Goal: Navigation & Orientation: Find specific page/section

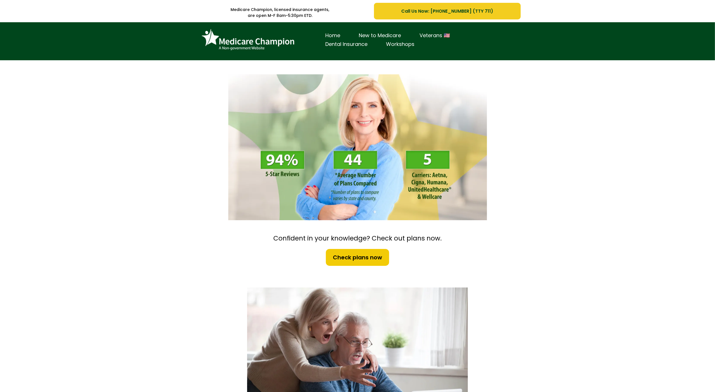
click at [55, 36] on div "Home New to Medicare Veterans 🇺🇸 Dental Insurance Workshops" at bounding box center [357, 41] width 715 height 38
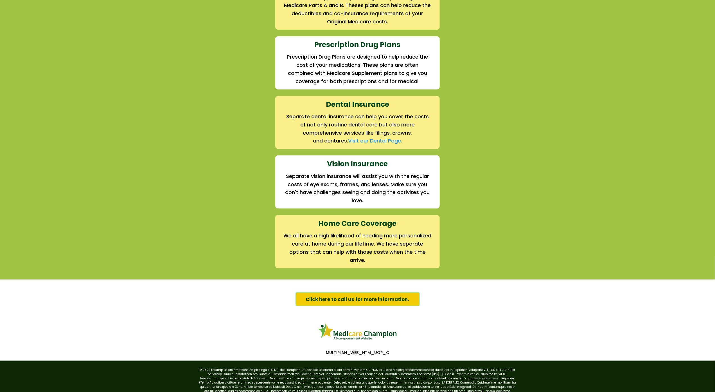
scroll to position [703, 0]
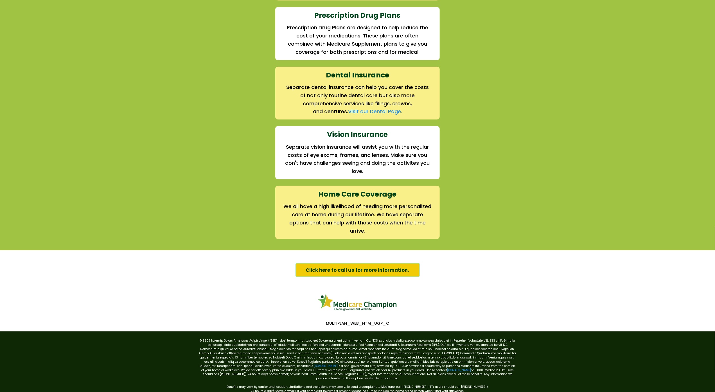
click at [55, 36] on div "We offer the full suite of options for Medicare recipients Every person has a u…" at bounding box center [357, 31] width 715 height 437
click at [52, 38] on div "We offer the full suite of options for Medicare recipients Every person has a u…" at bounding box center [357, 31] width 715 height 437
click at [34, 40] on div "We offer the full suite of options for Medicare recipients Every person has a u…" at bounding box center [357, 31] width 715 height 437
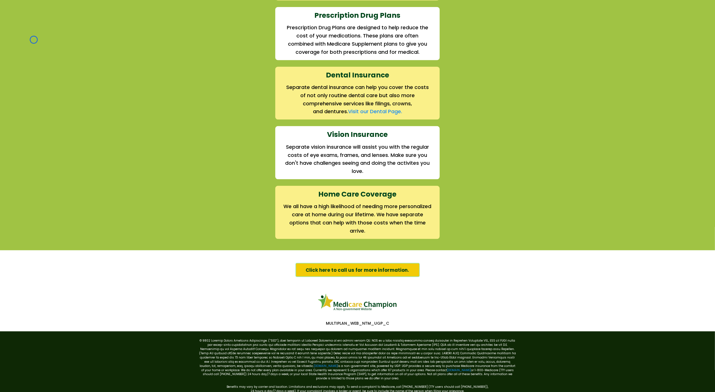
scroll to position [0, 0]
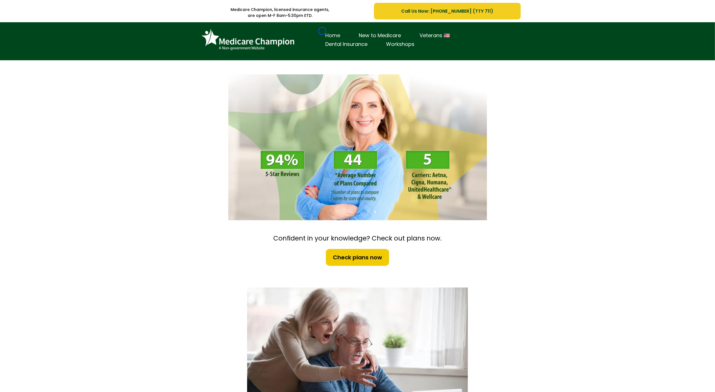
click at [322, 31] on link "Home" at bounding box center [333, 35] width 33 height 9
click at [32, 52] on div "Home New to Medicare Veterans 🇺🇸 Dental Insurance Workshops" at bounding box center [357, 41] width 715 height 38
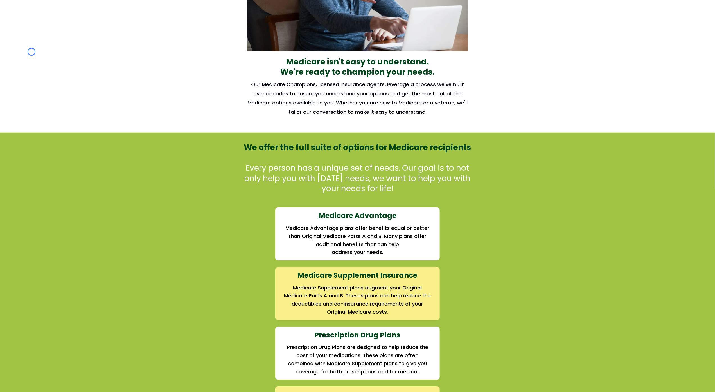
scroll to position [403, 0]
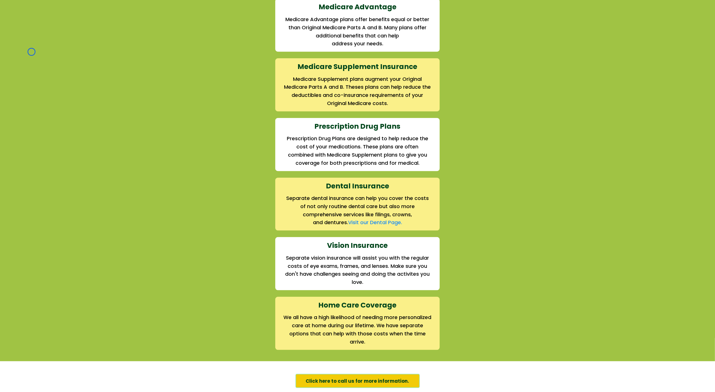
click at [32, 52] on div "We offer the full suite of options for Medicare recipients Every person has a u…" at bounding box center [357, 142] width 715 height 437
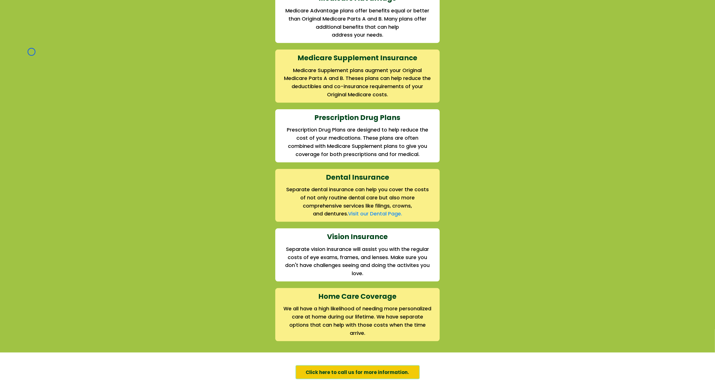
scroll to position [723, 0]
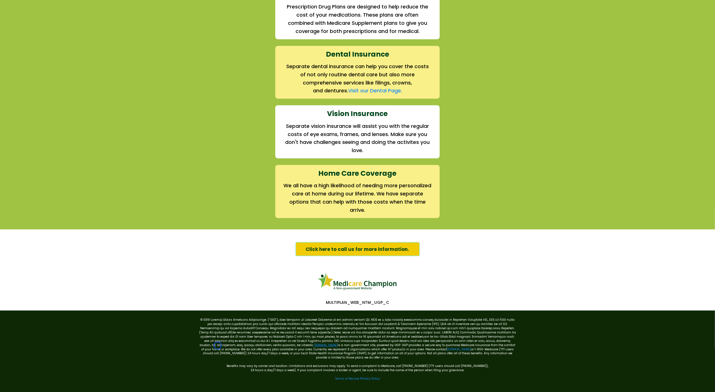
click at [314, 345] on link "[DOMAIN_NAME]" at bounding box center [326, 345] width 24 height 4
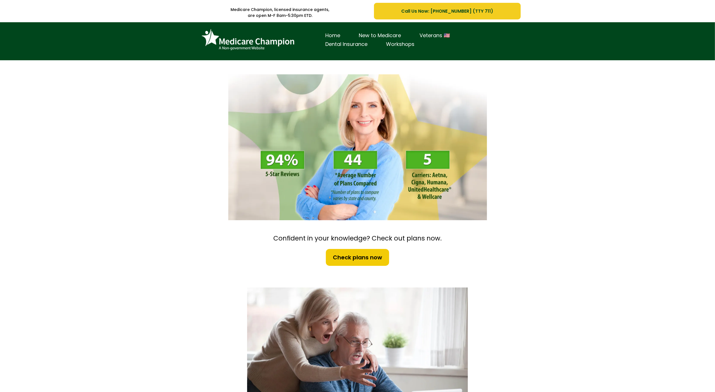
click at [53, 30] on div "Home New to Medicare Veterans 🇺🇸 Dental Insurance Workshops" at bounding box center [357, 41] width 715 height 38
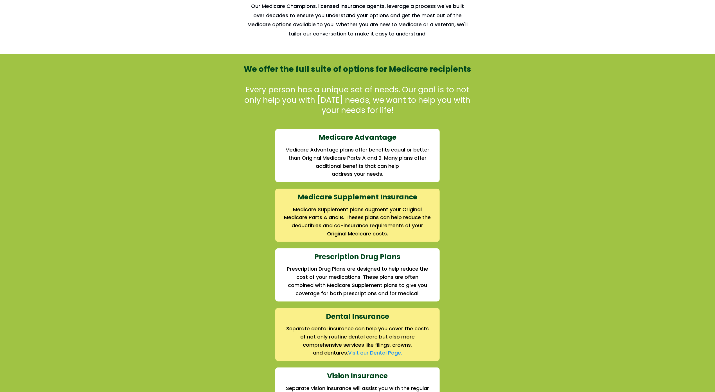
scroll to position [470, 0]
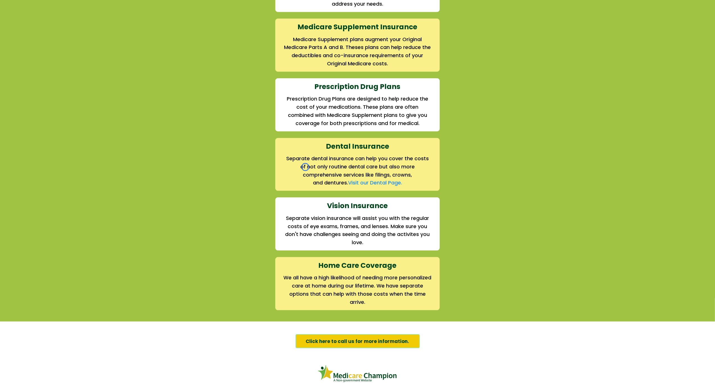
click at [53, 30] on div "We offer the full suite of options for Medicare recipients Every person has a u…" at bounding box center [357, 102] width 715 height 437
